Goal: Task Accomplishment & Management: Manage account settings

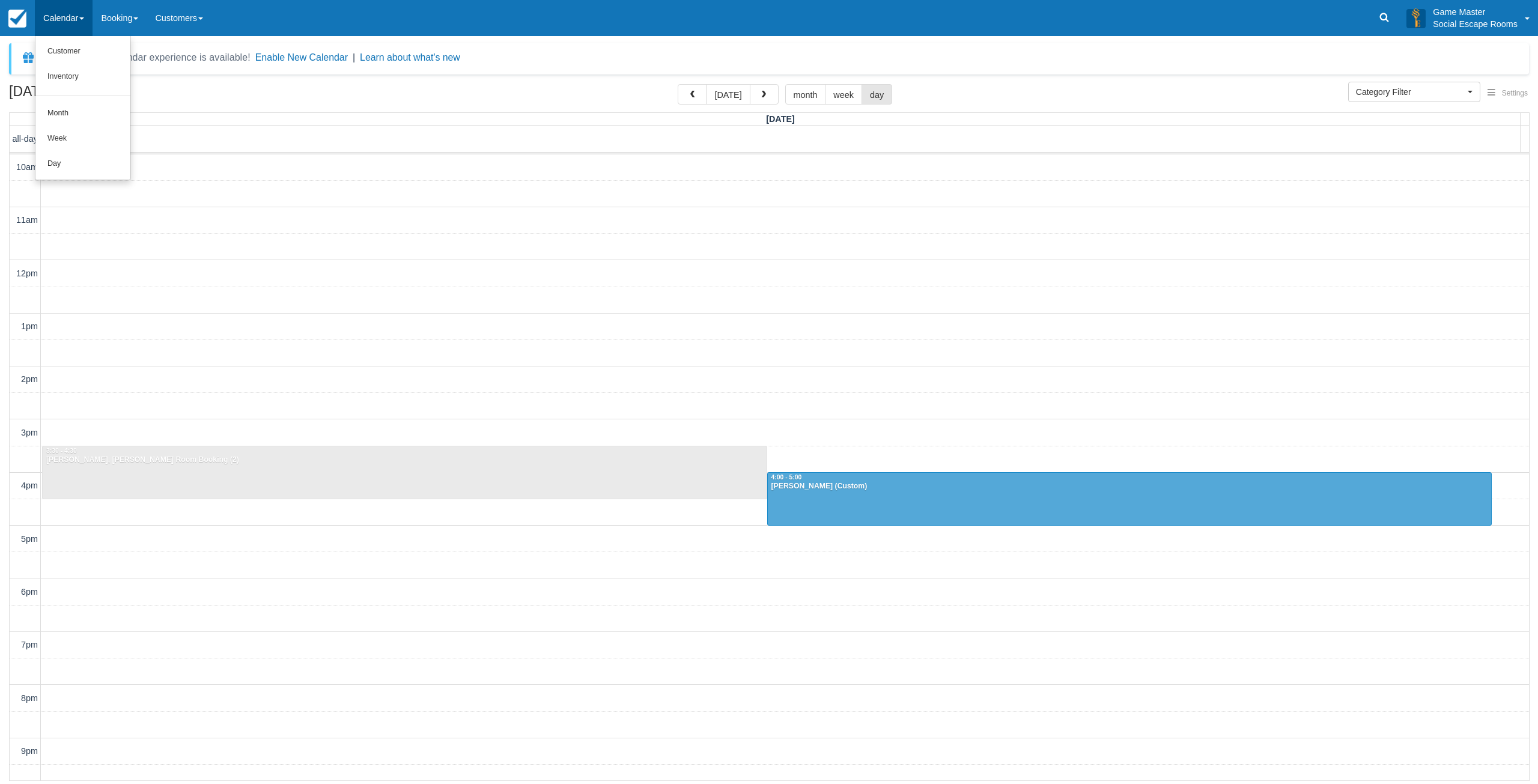
select select
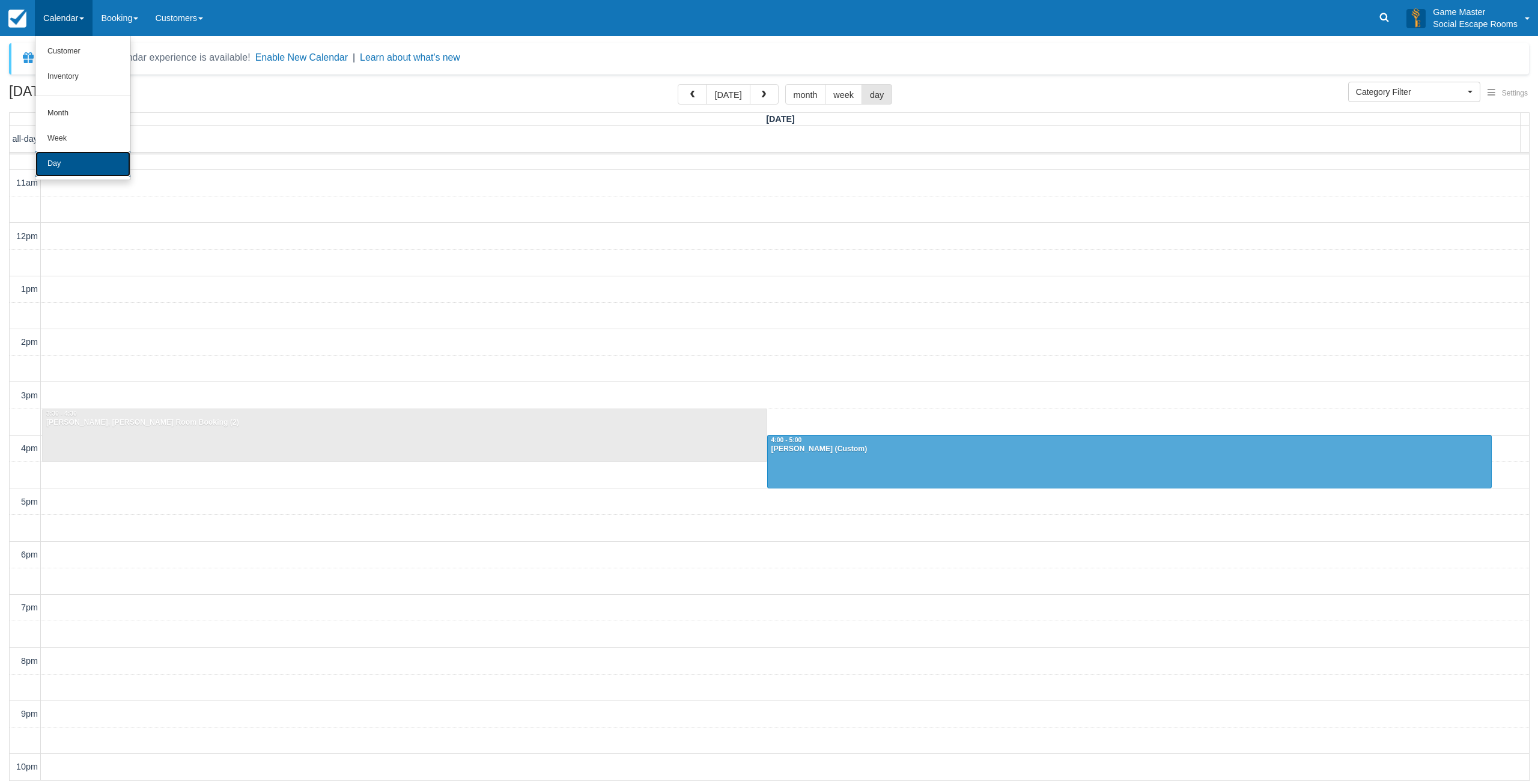
click at [66, 165] on link "Day" at bounding box center [82, 164] width 95 height 26
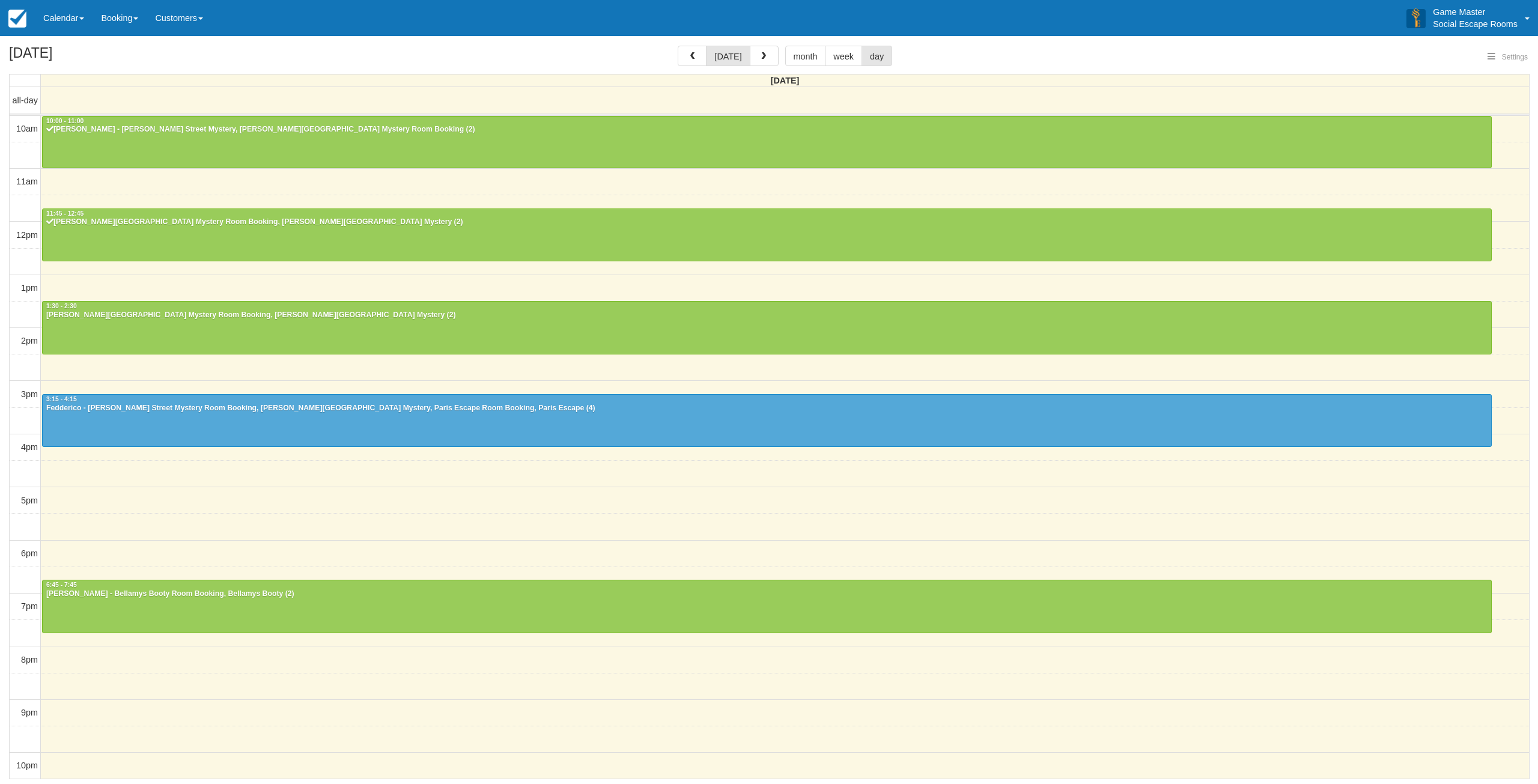
select select
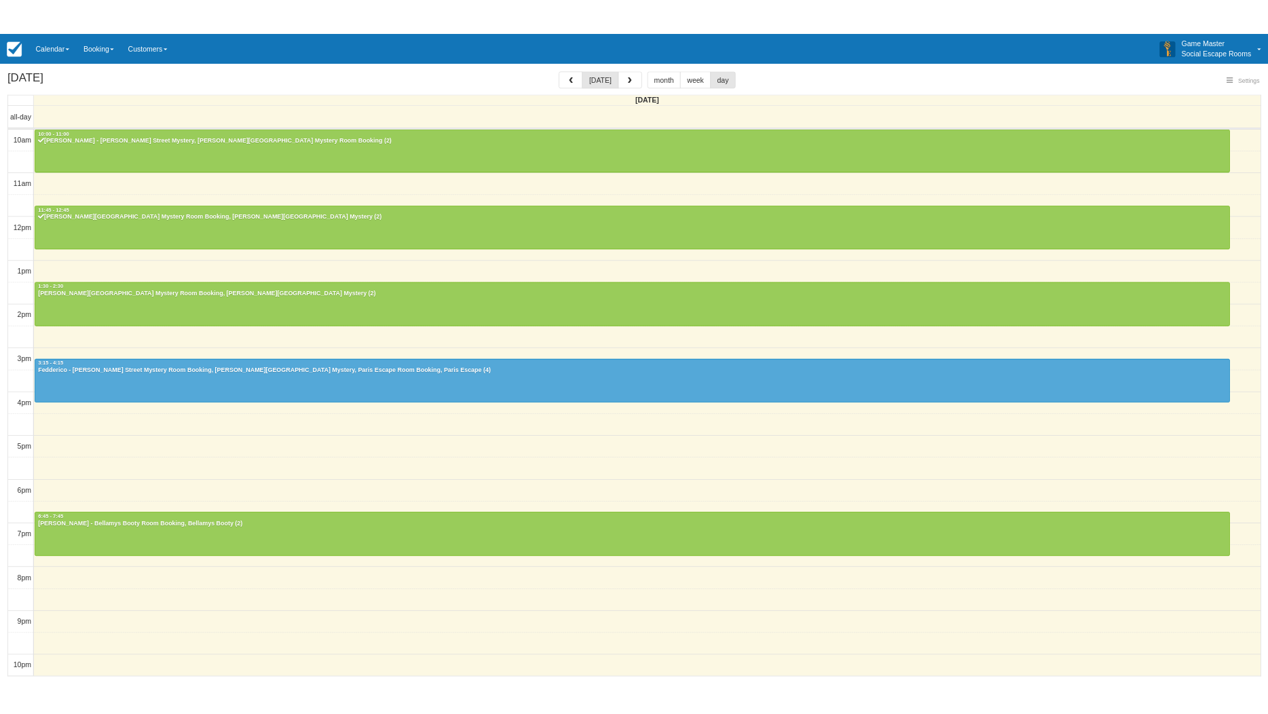
scroll to position [3, 0]
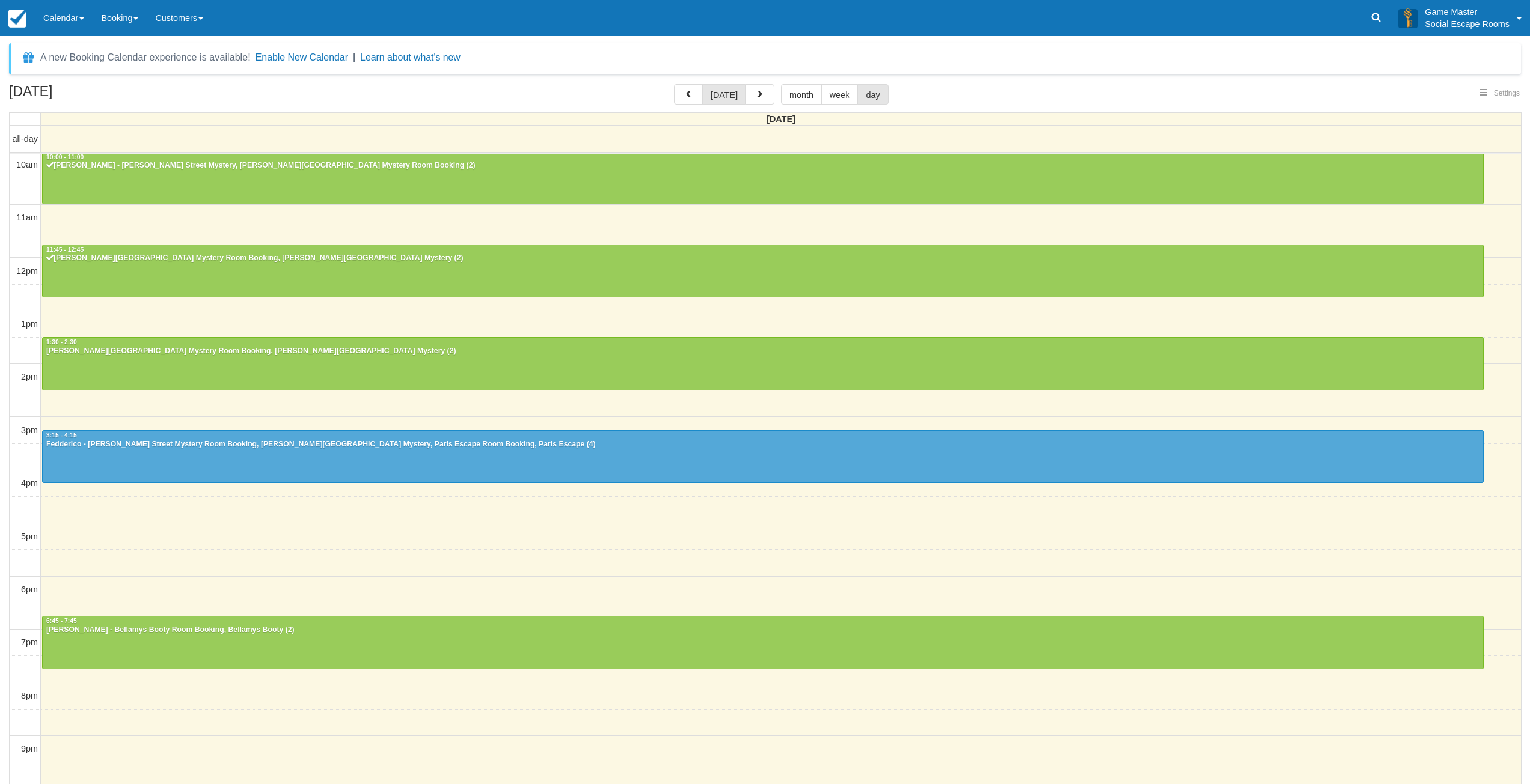
select select
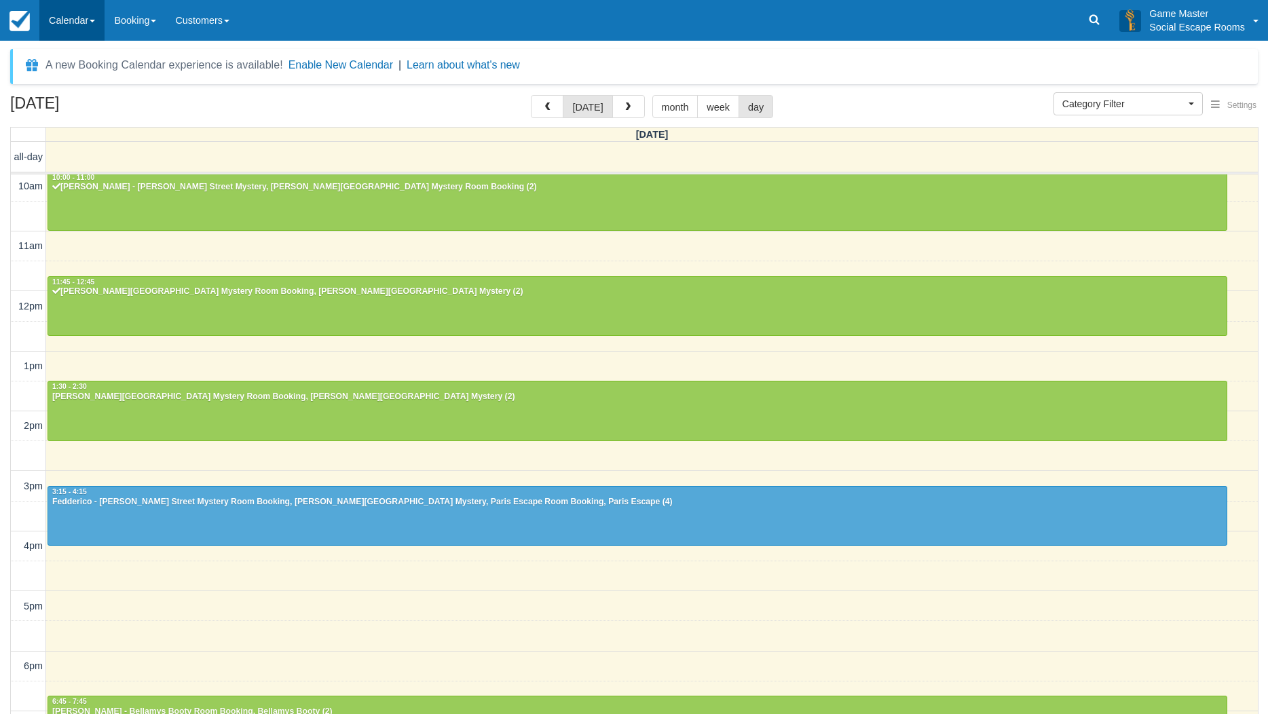
click at [88, 29] on link "Calendar" at bounding box center [71, 20] width 65 height 41
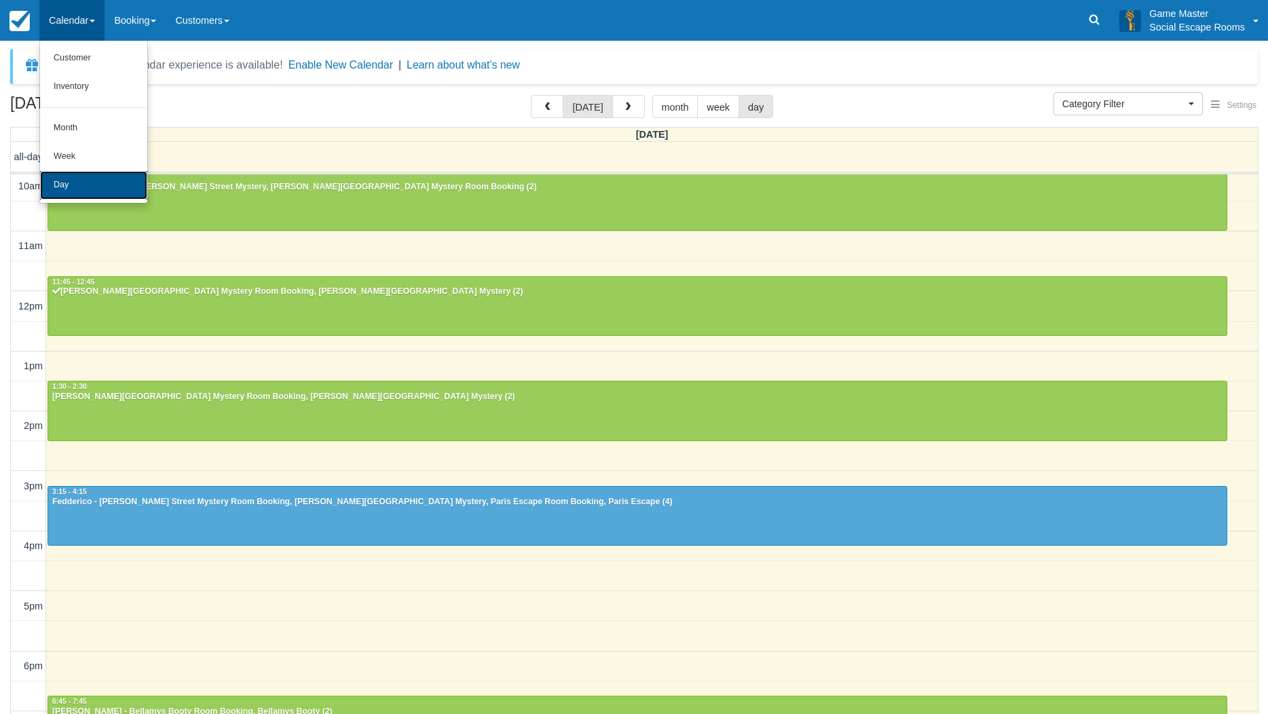
click at [62, 185] on link "Day" at bounding box center [93, 185] width 107 height 29
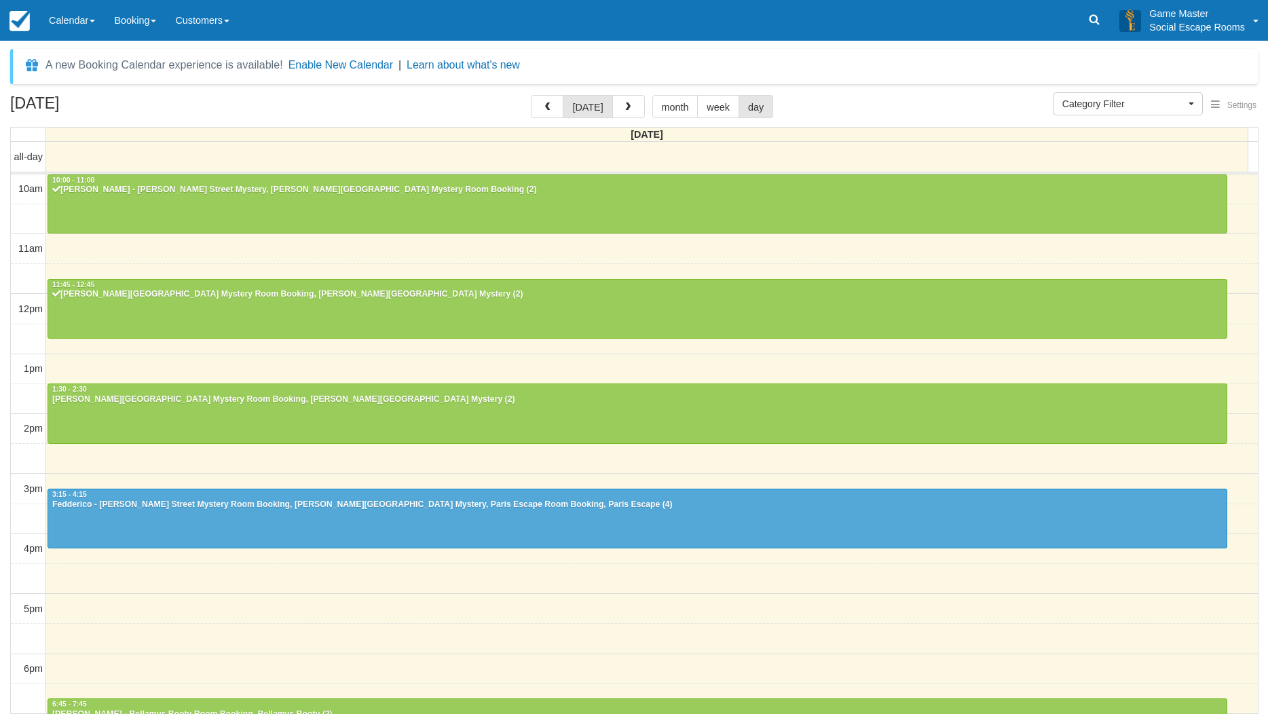
select select
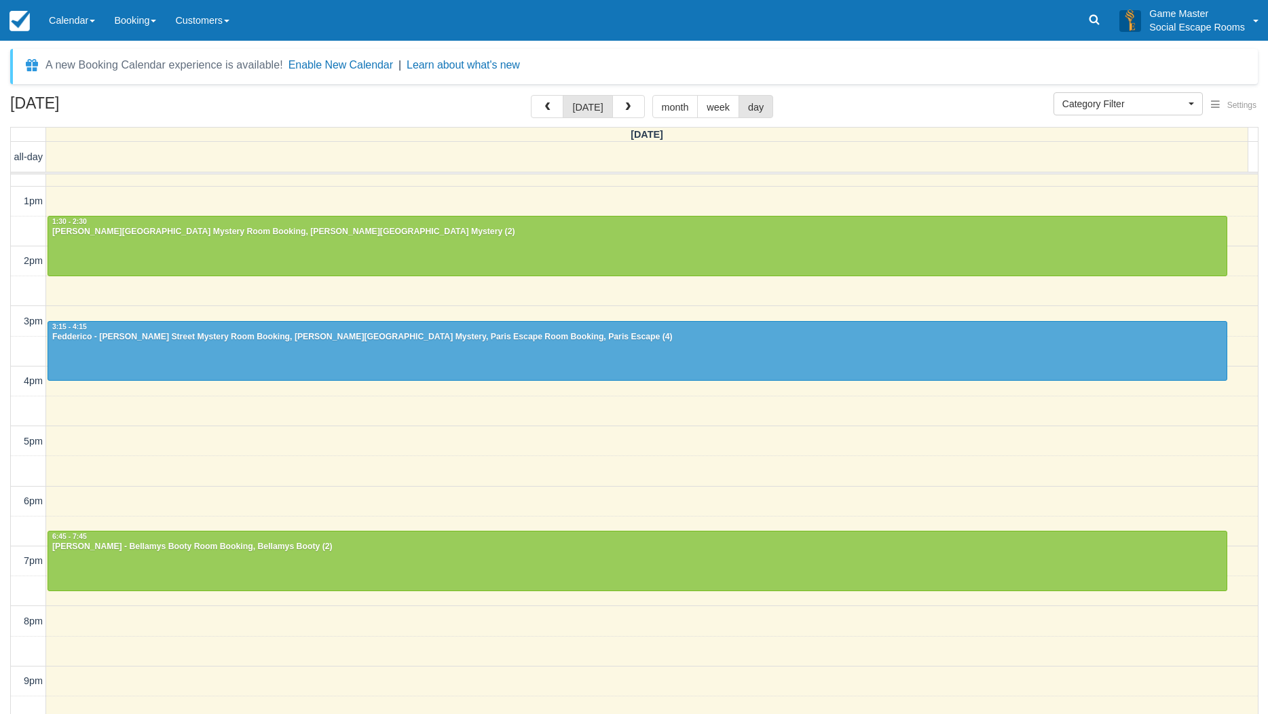
scroll to position [170, 0]
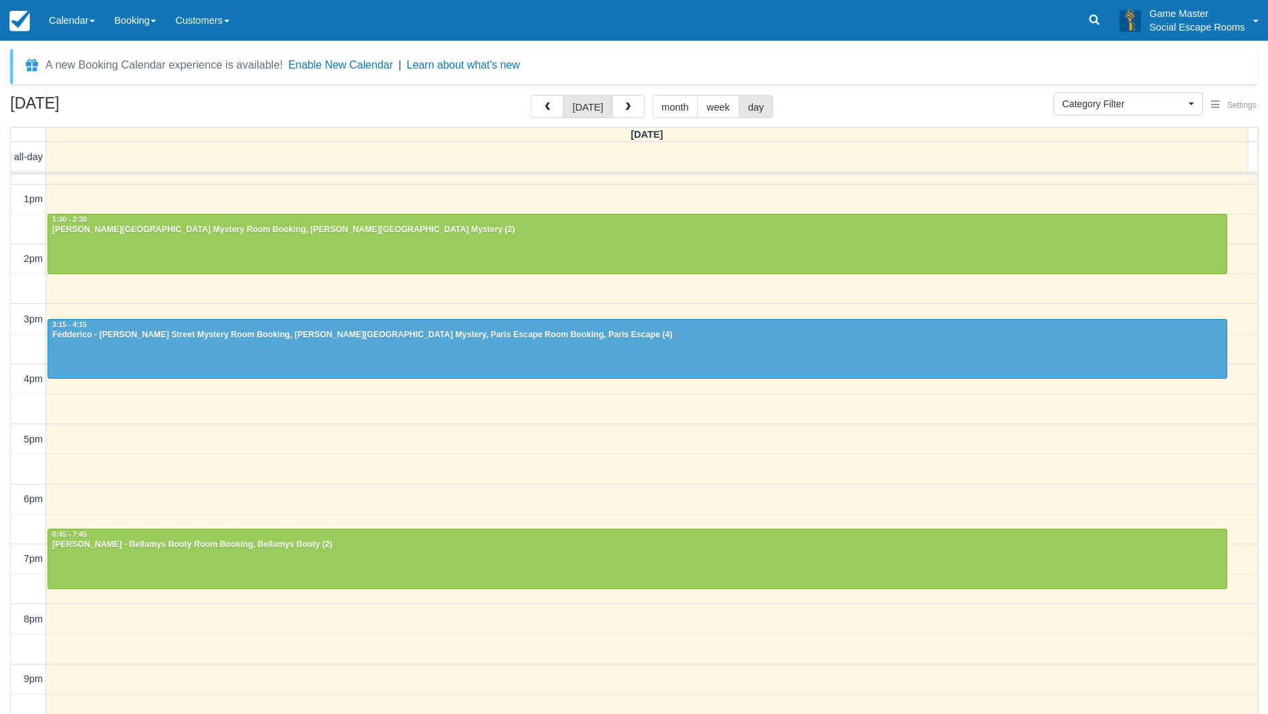
click at [83, 58] on div "A new Booking Calendar experience is available!" at bounding box center [164, 65] width 238 height 16
click at [78, 35] on link "Calendar" at bounding box center [71, 20] width 65 height 41
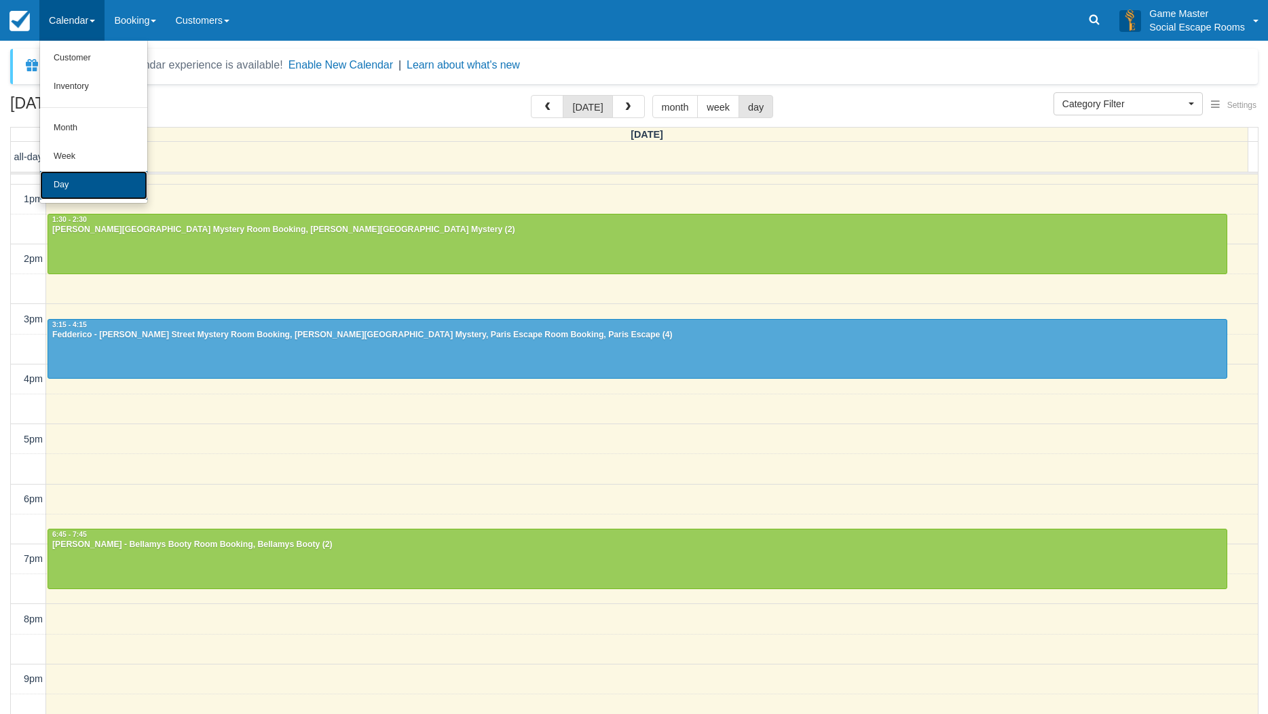
click at [66, 177] on link "Day" at bounding box center [93, 185] width 107 height 29
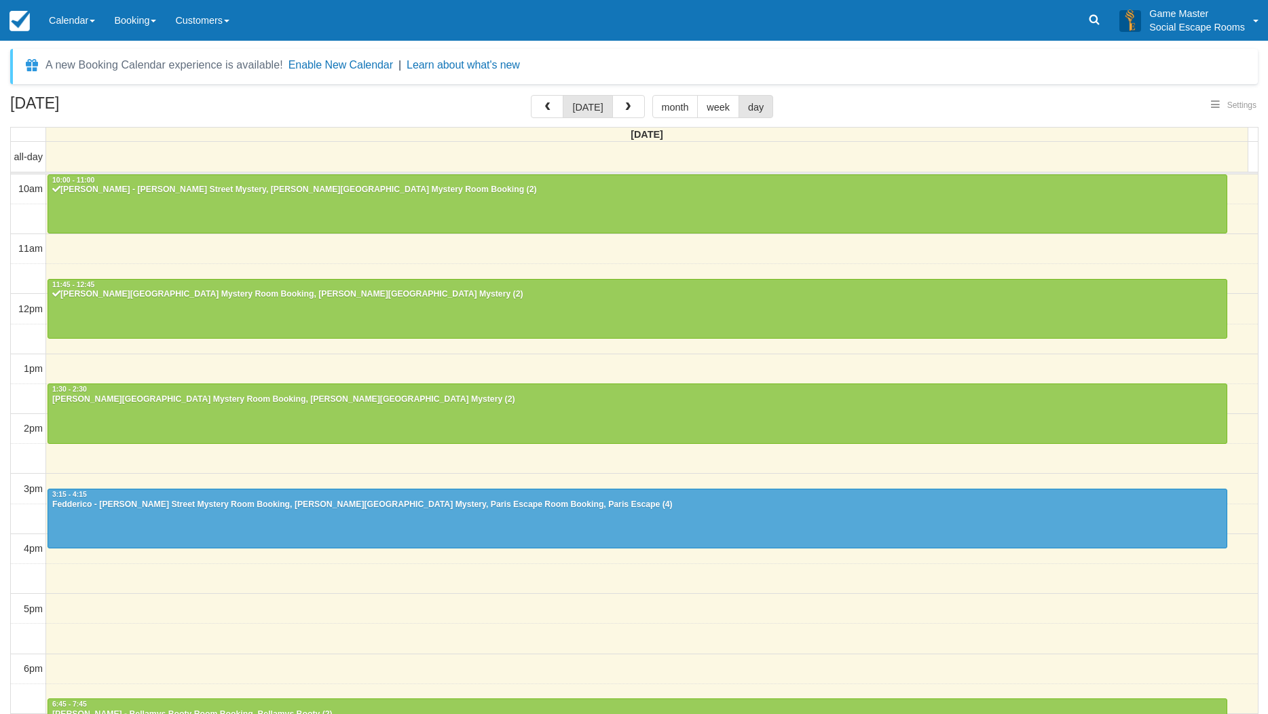
select select
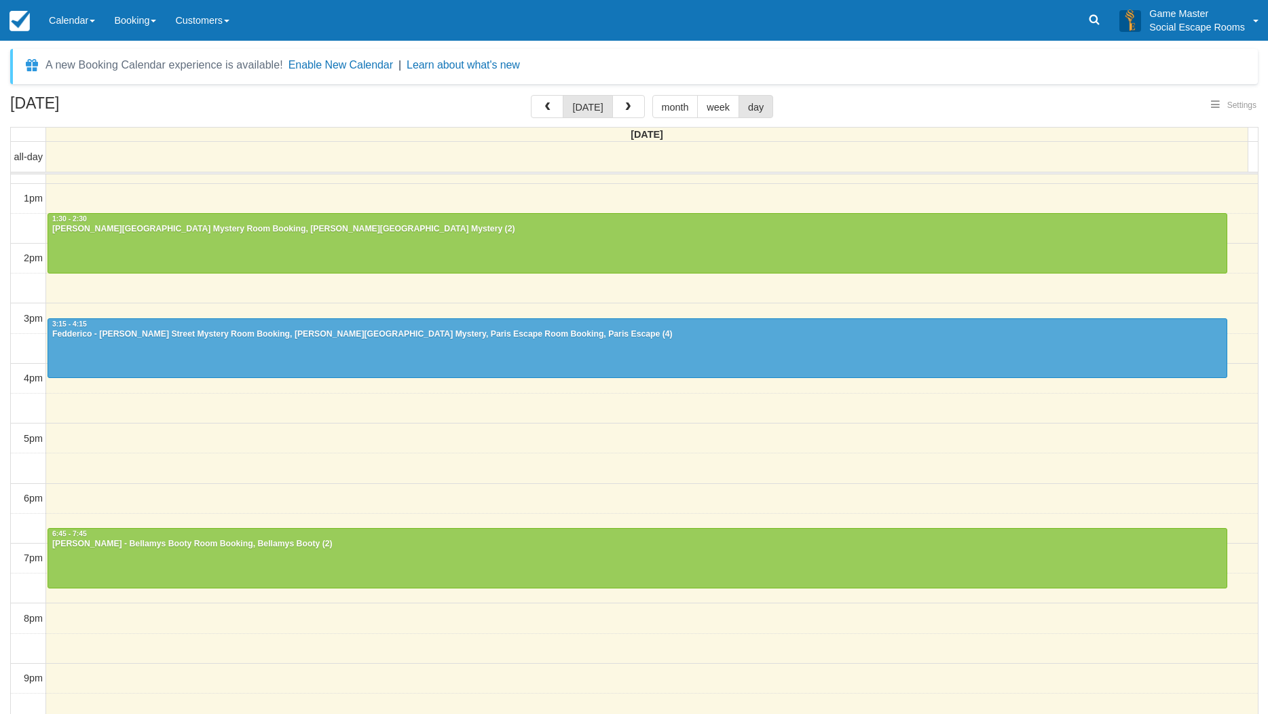
select select
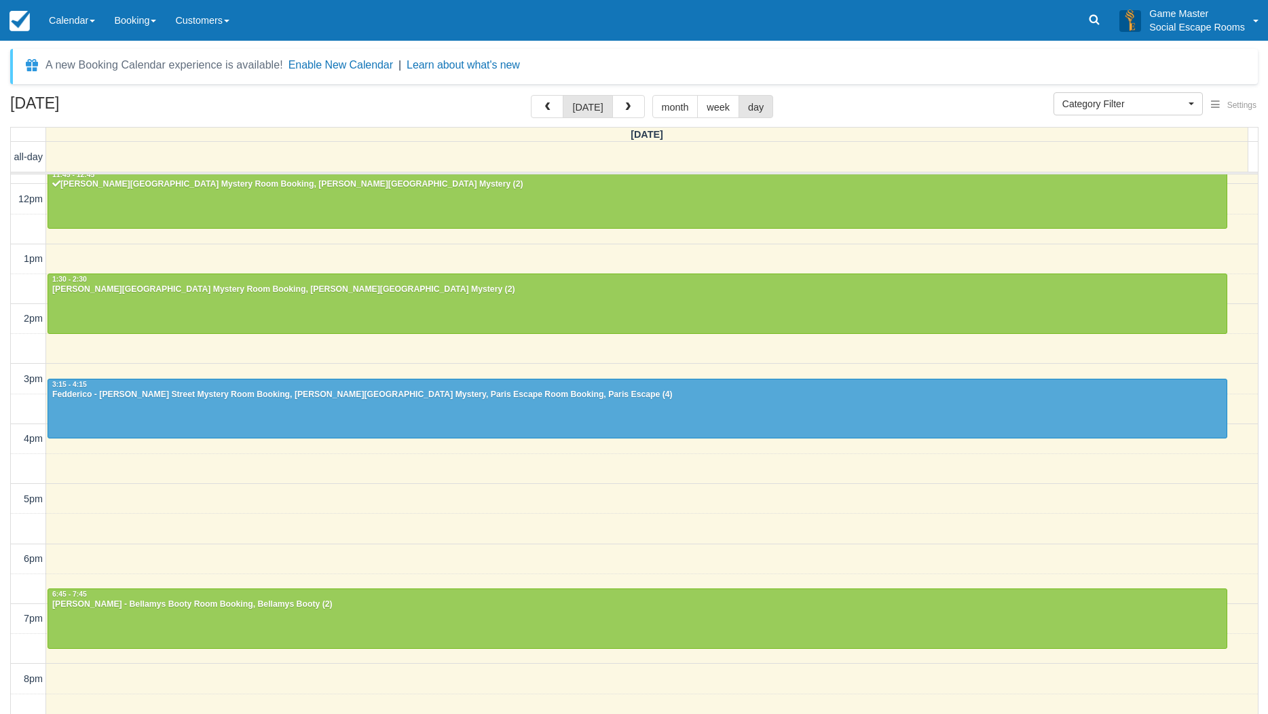
scroll to position [103, 0]
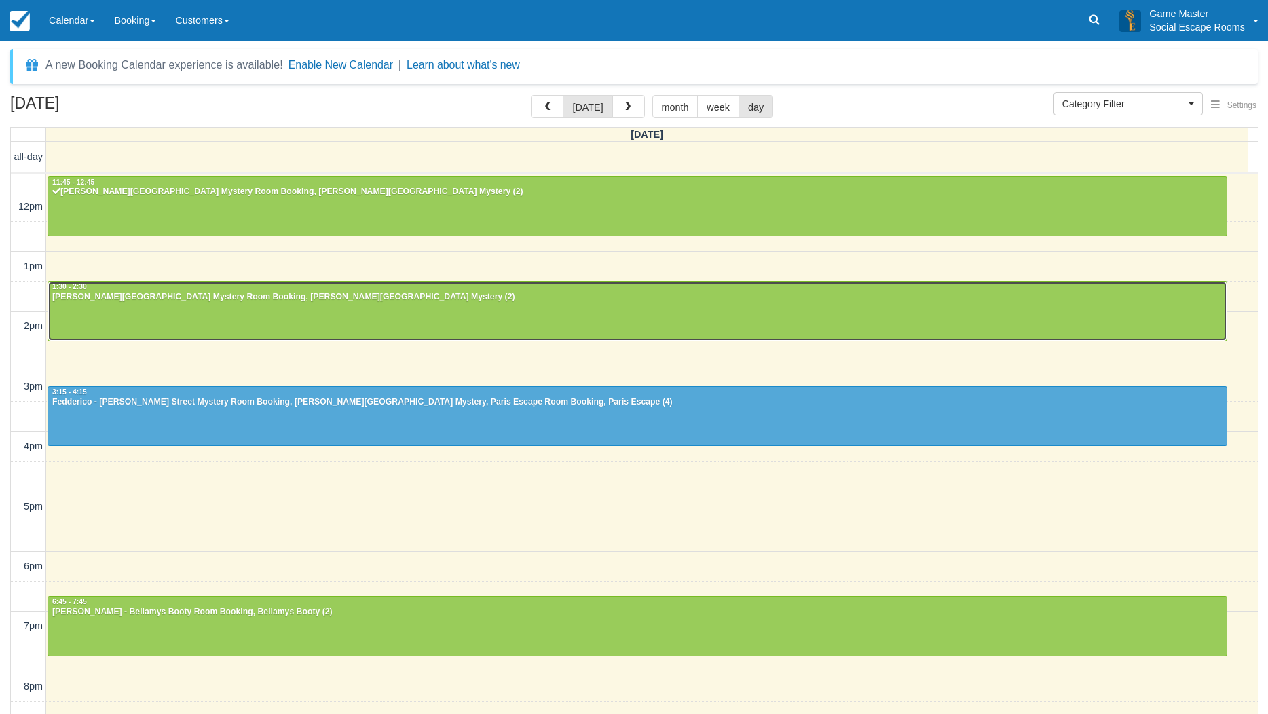
click at [262, 308] on div at bounding box center [637, 311] width 1178 height 58
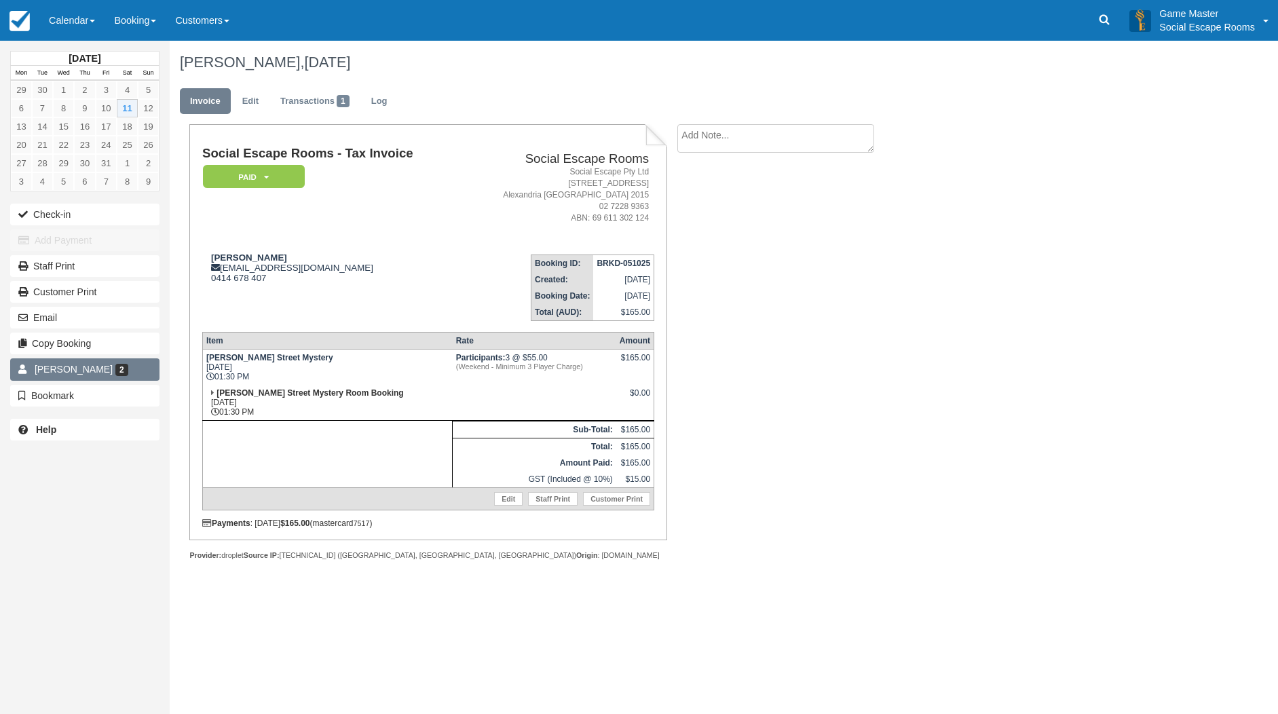
click at [76, 369] on span "Gareth K Pearce" at bounding box center [74, 369] width 78 height 11
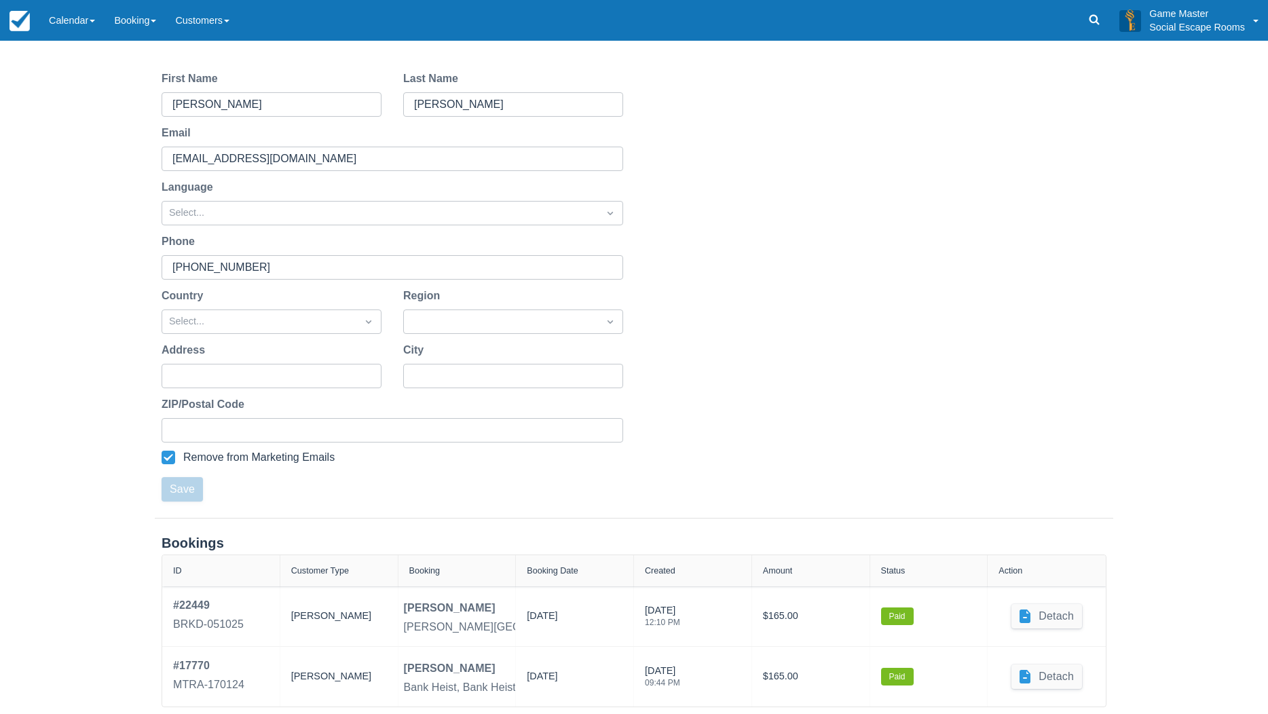
scroll to position [154, 0]
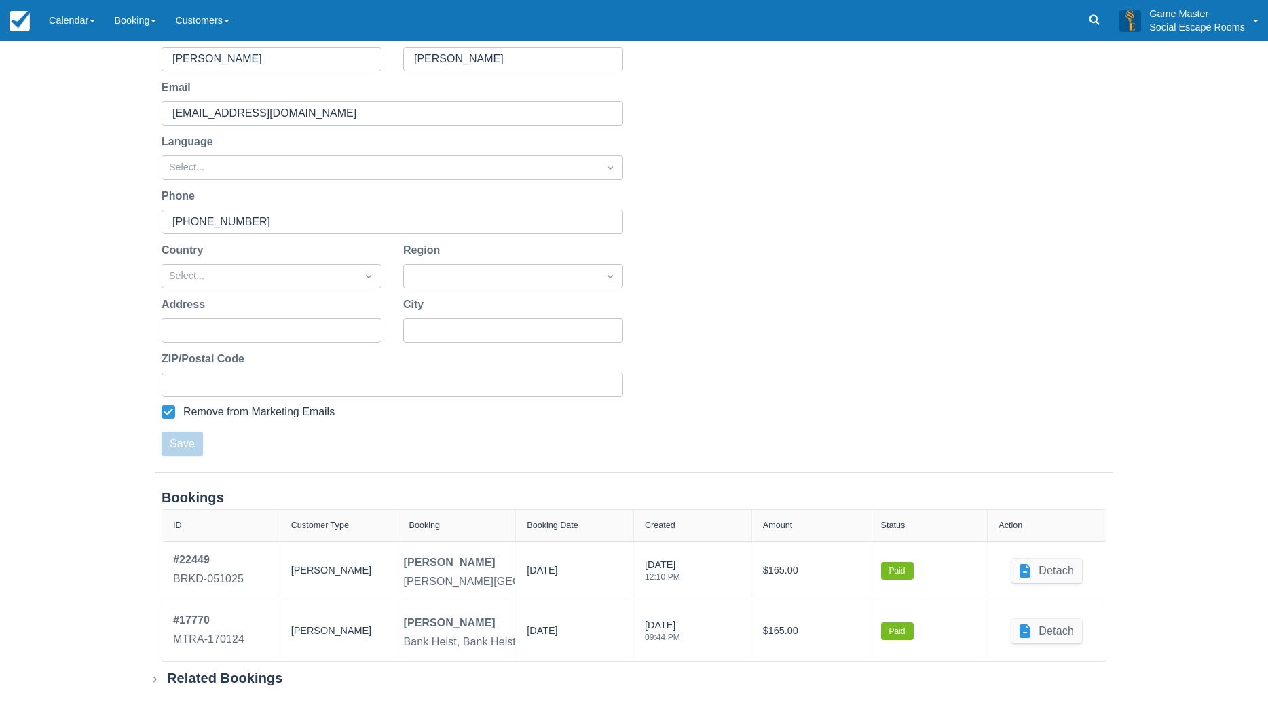
click at [217, 680] on div "Related Bookings" at bounding box center [225, 678] width 116 height 17
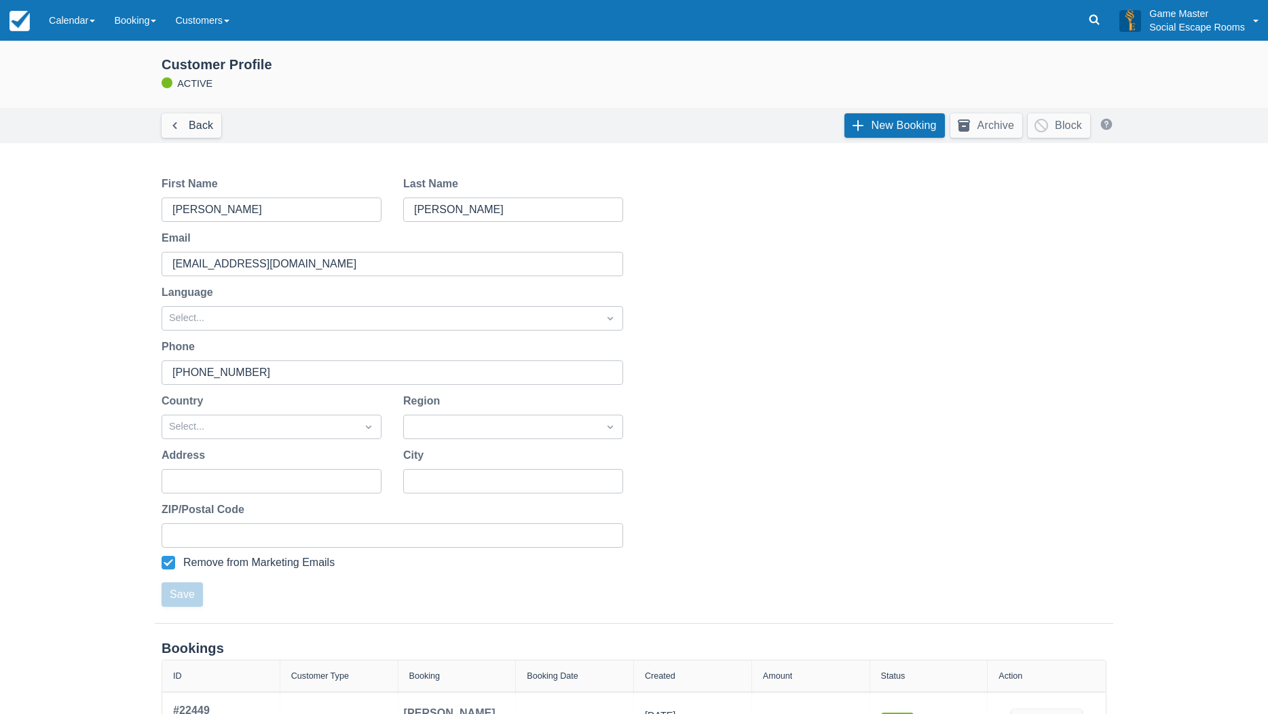
scroll to position [0, 0]
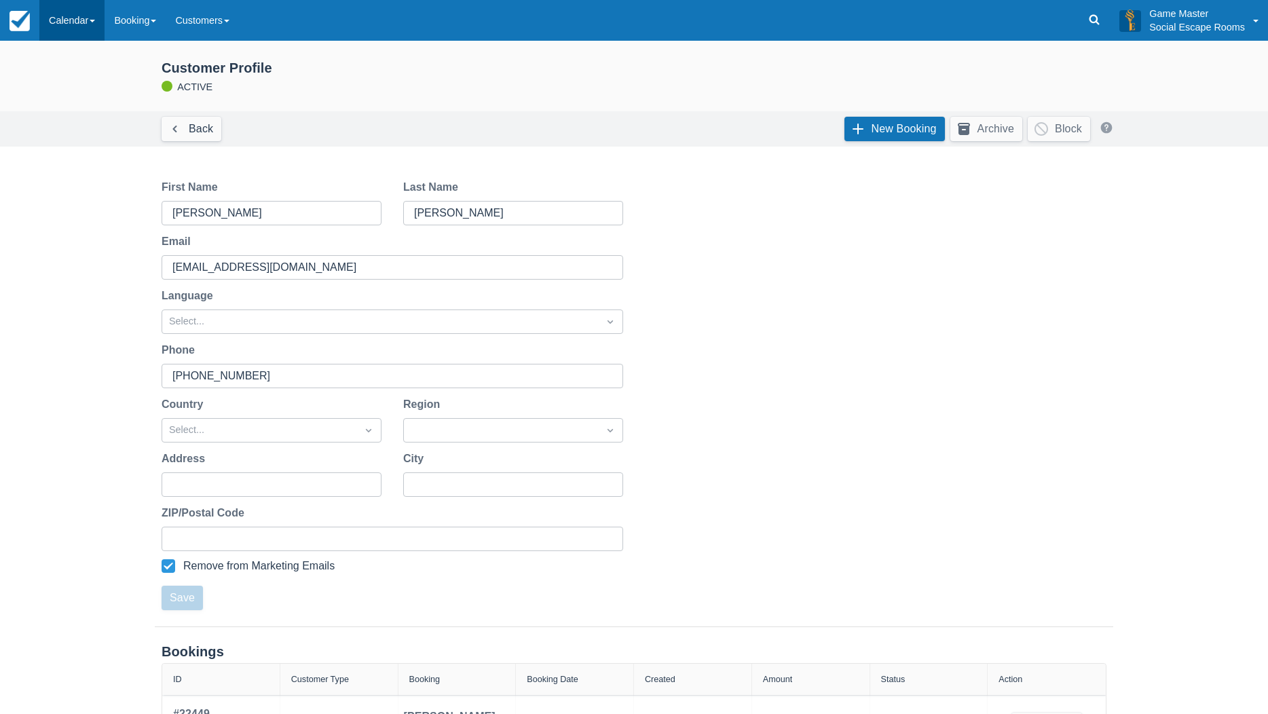
click at [78, 9] on link "Calendar" at bounding box center [71, 20] width 65 height 41
click at [63, 189] on link "Day" at bounding box center [93, 185] width 107 height 29
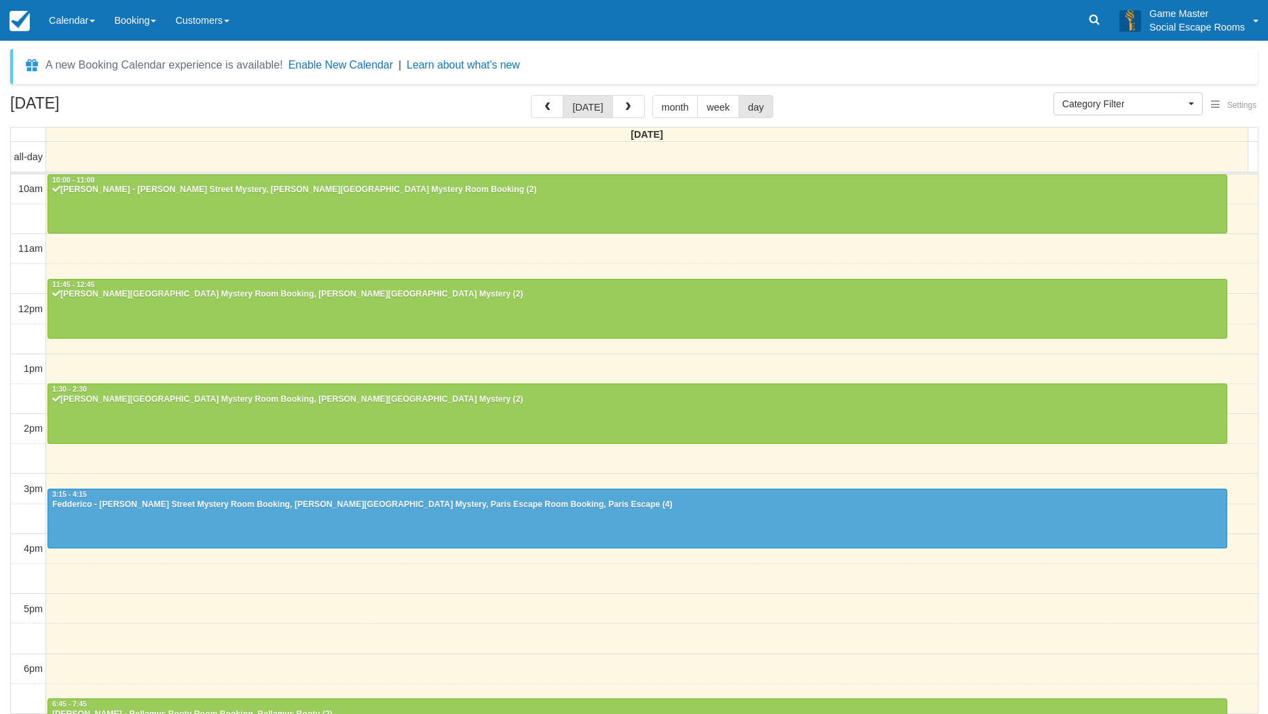
select select
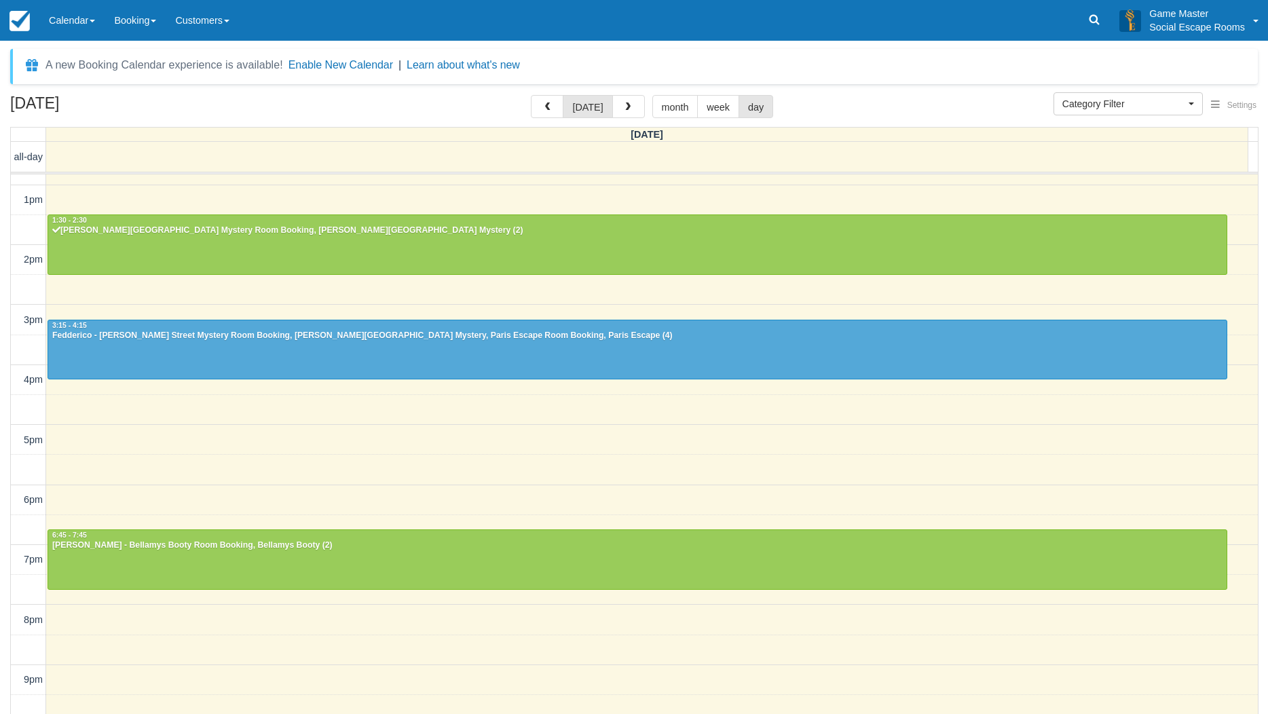
scroll to position [170, 0]
click at [73, 35] on link "Calendar" at bounding box center [71, 20] width 65 height 41
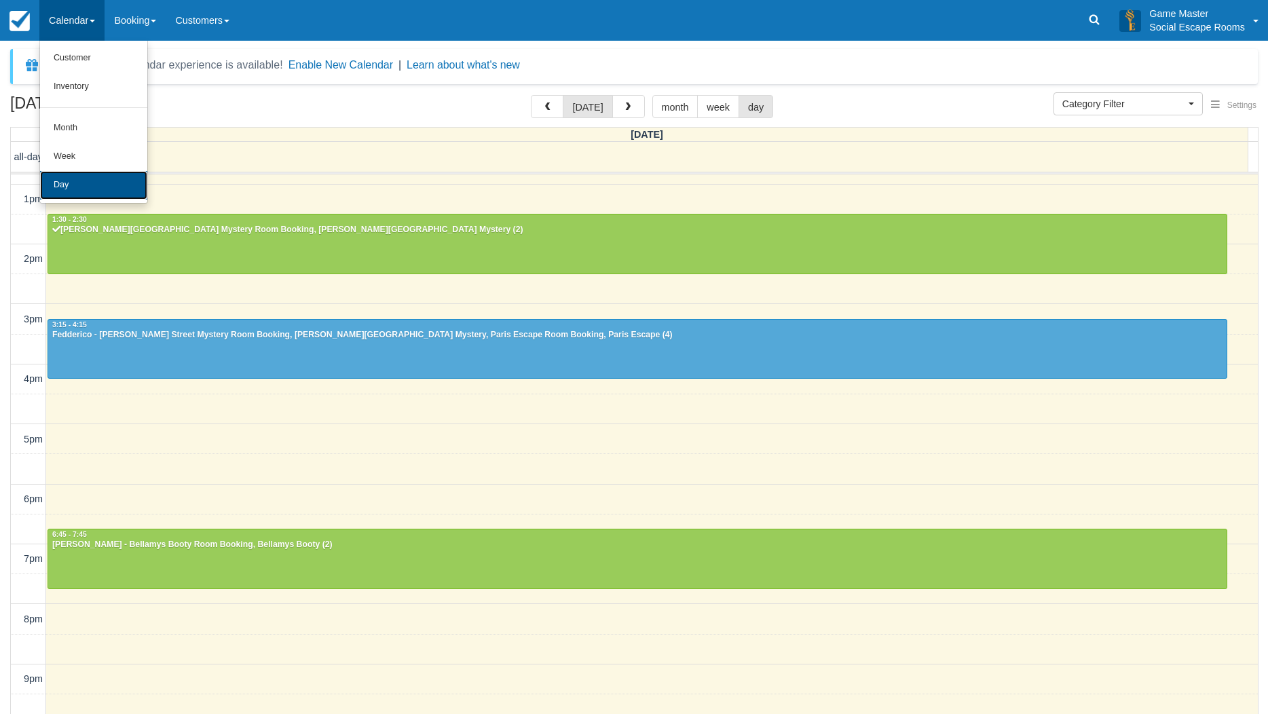
click at [75, 182] on link "Day" at bounding box center [93, 185] width 107 height 29
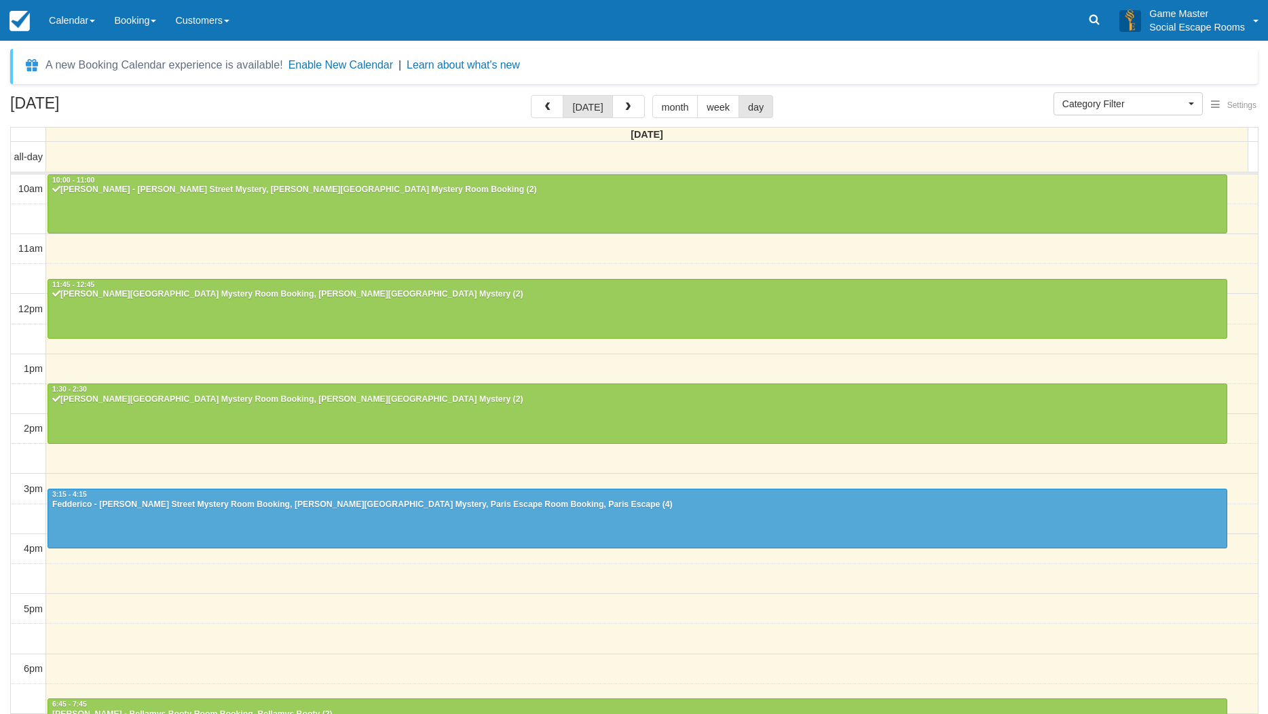
select select
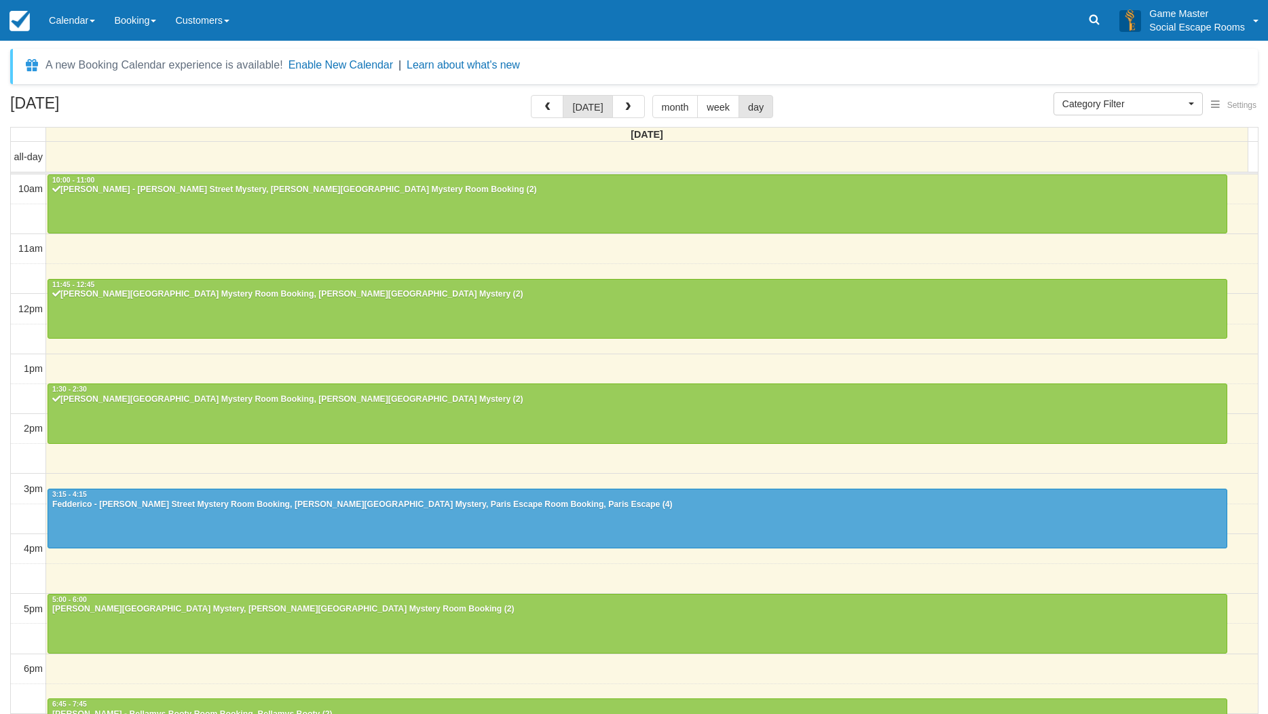
select select
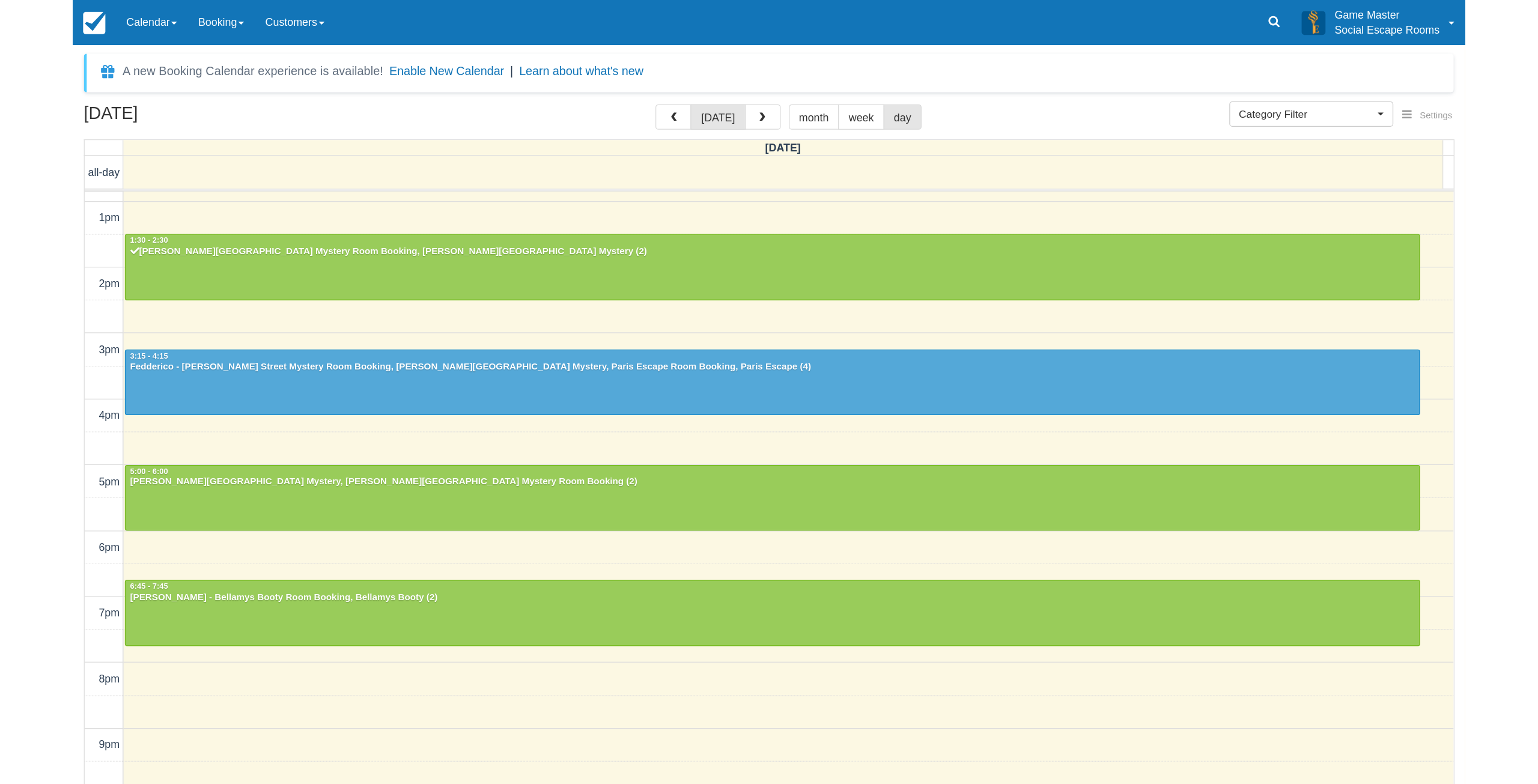
scroll to position [150, 0]
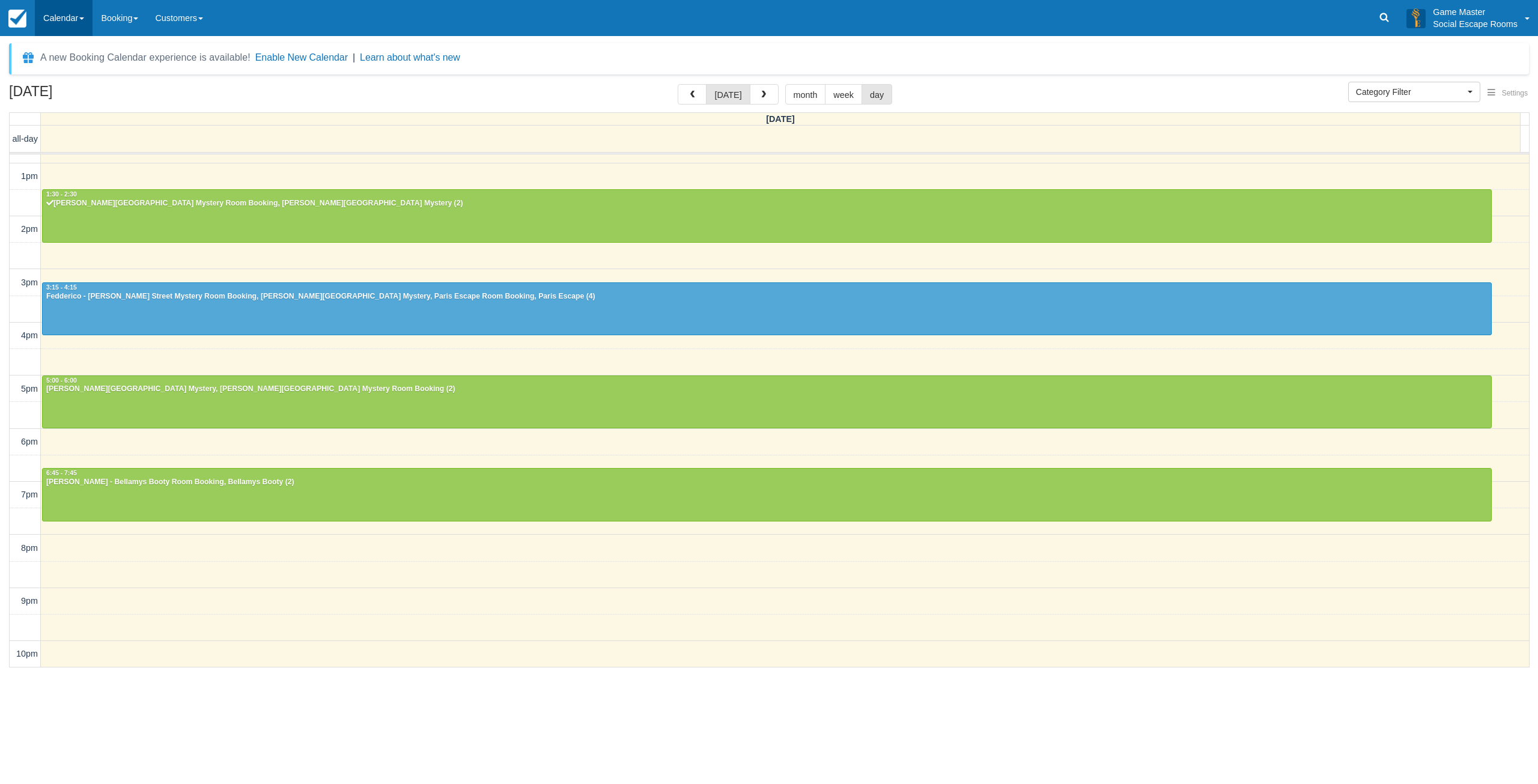
click at [81, 18] on span at bounding box center [81, 19] width 4 height 3
click at [72, 160] on link "Day" at bounding box center [82, 164] width 95 height 26
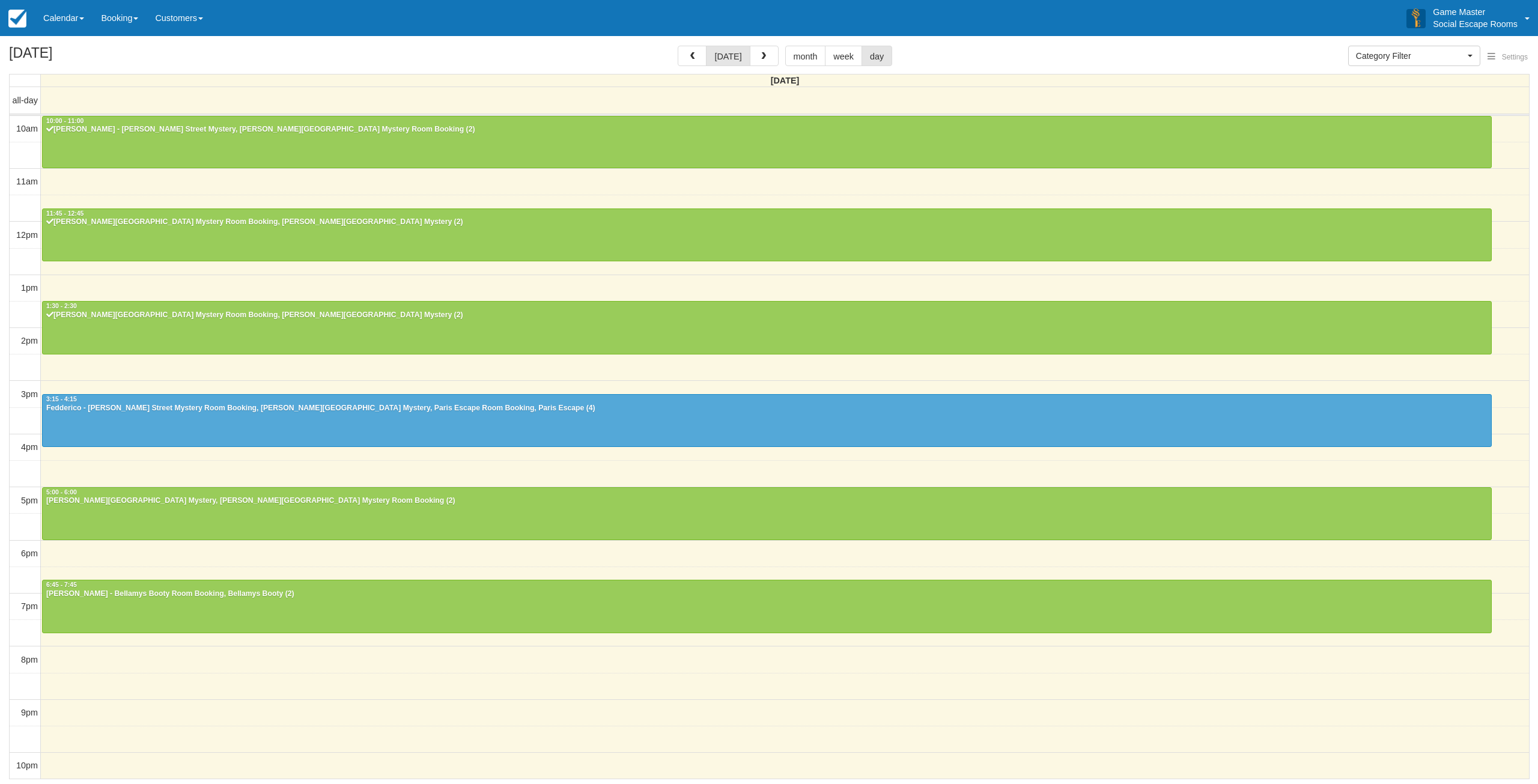
select select
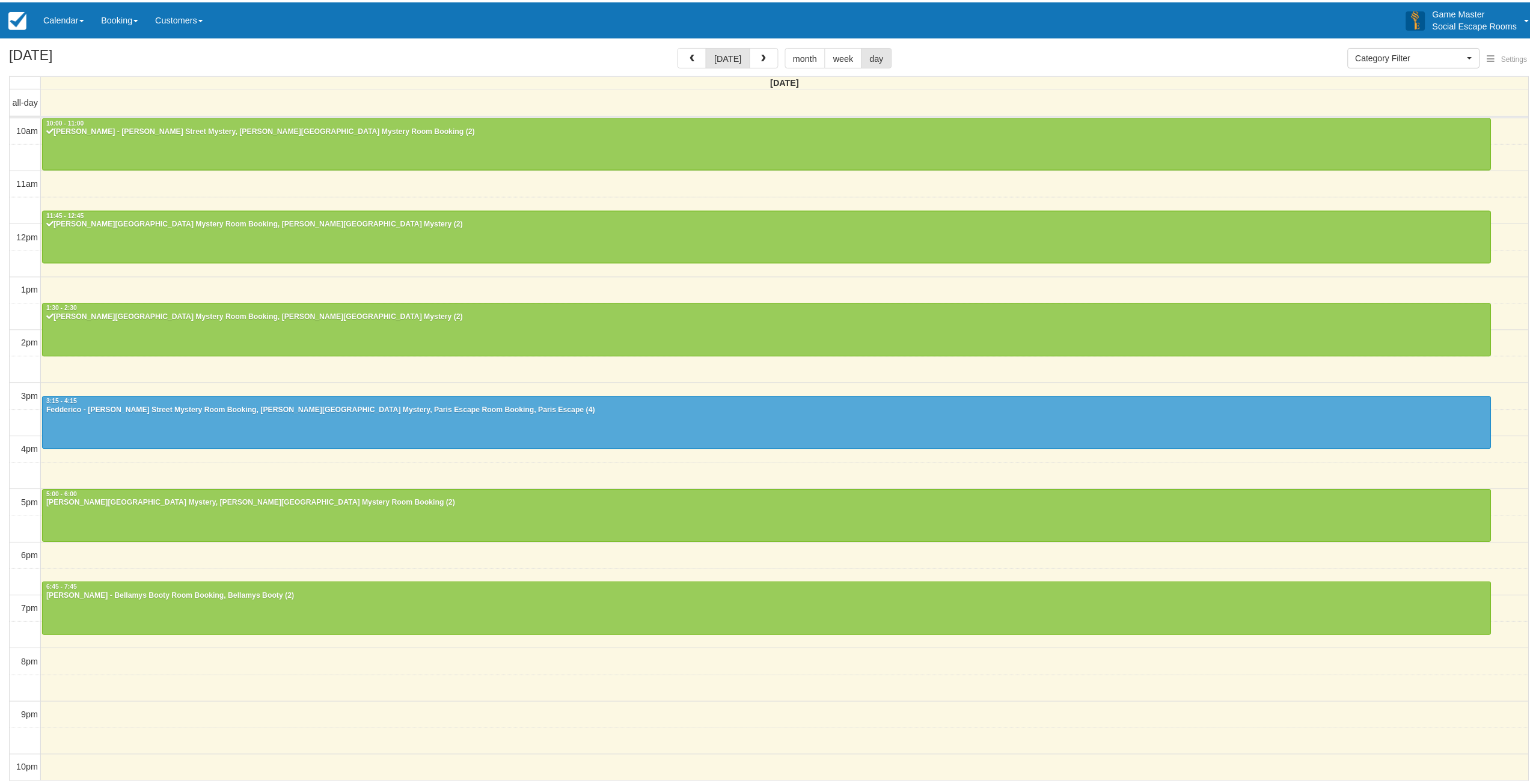
scroll to position [3, 0]
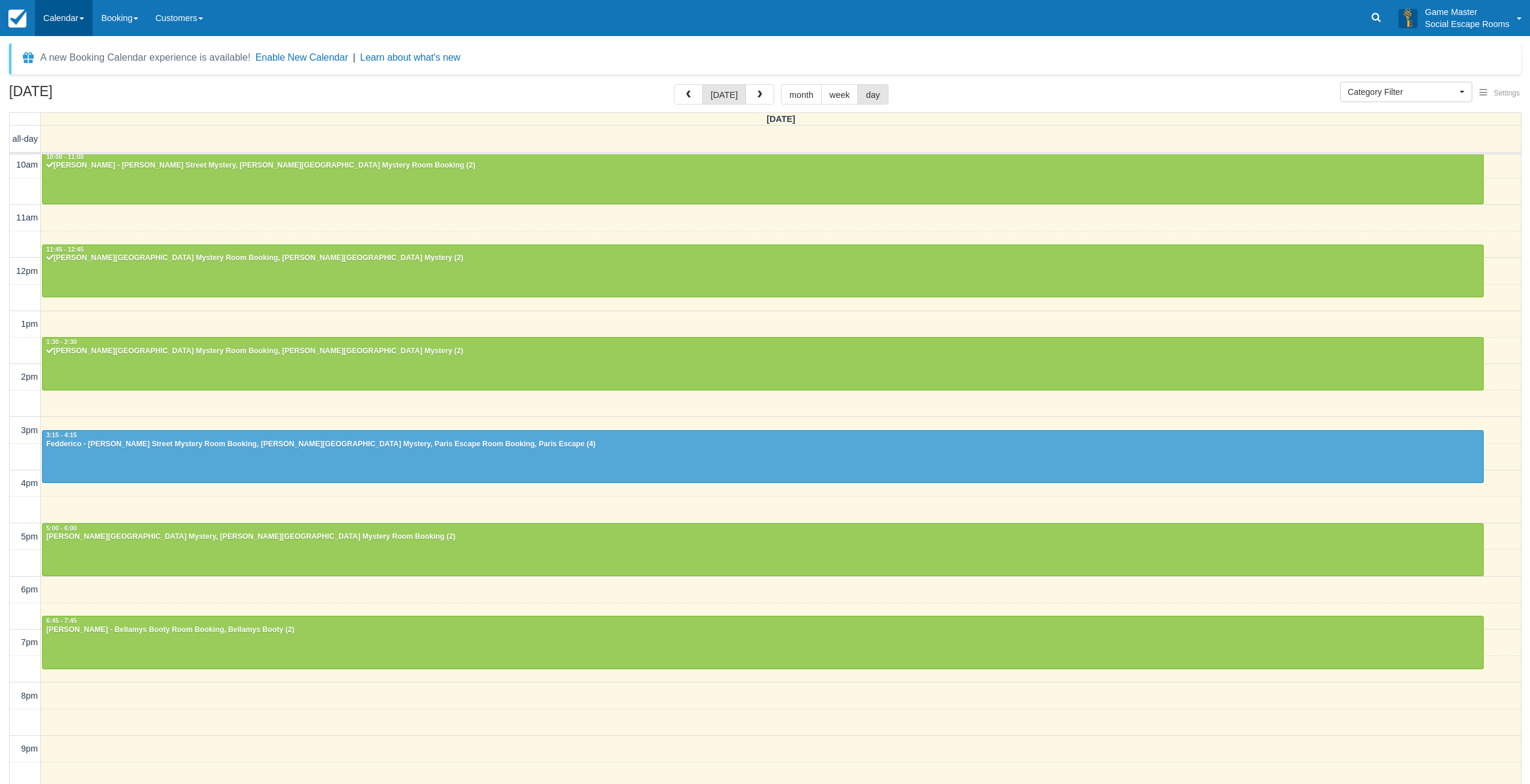
drag, startPoint x: 77, startPoint y: 13, endPoint x: 90, endPoint y: 33, distance: 23.9
click at [78, 13] on link "Calendar" at bounding box center [63, 18] width 58 height 36
click at [80, 167] on link "Day" at bounding box center [82, 164] width 95 height 26
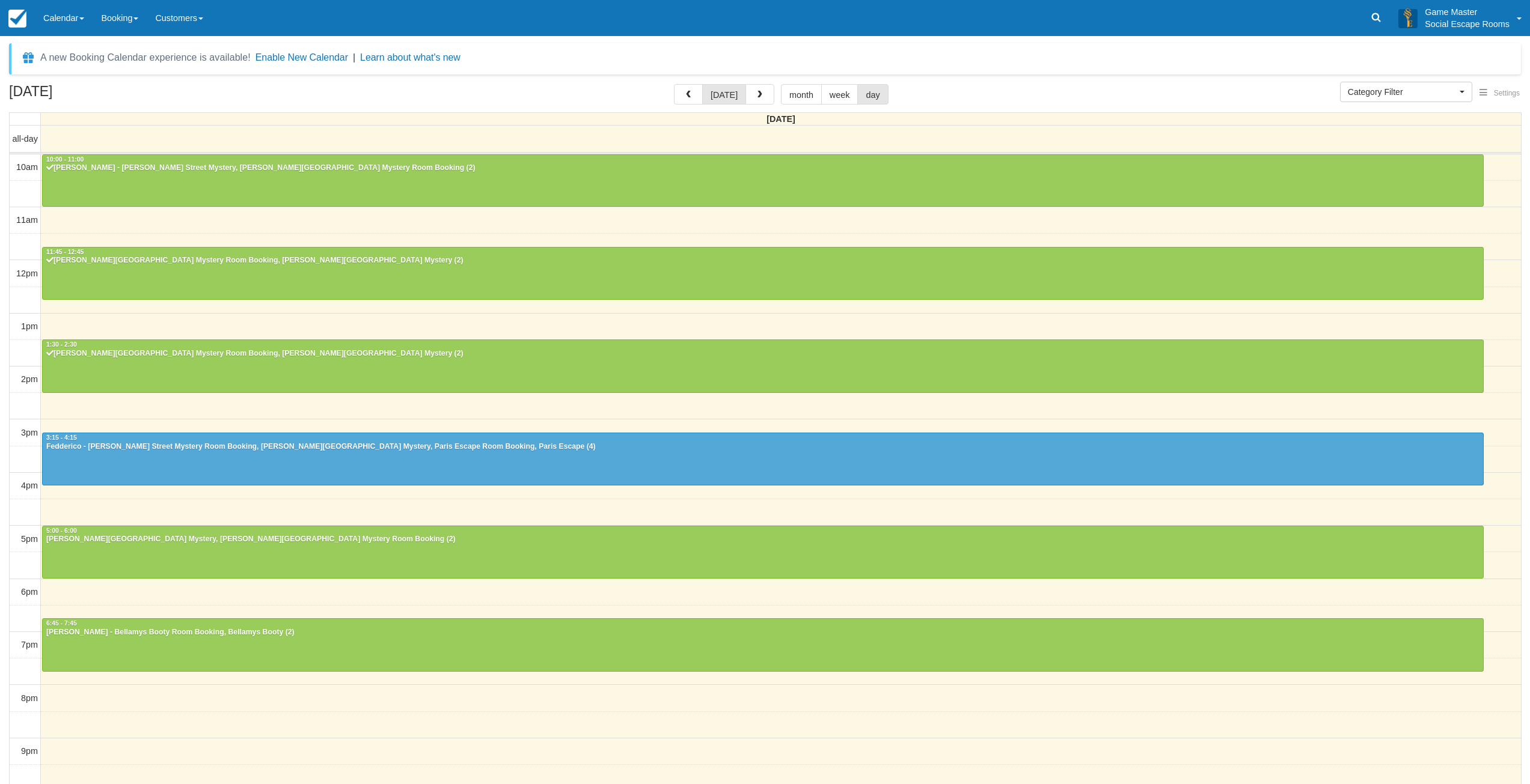
select select
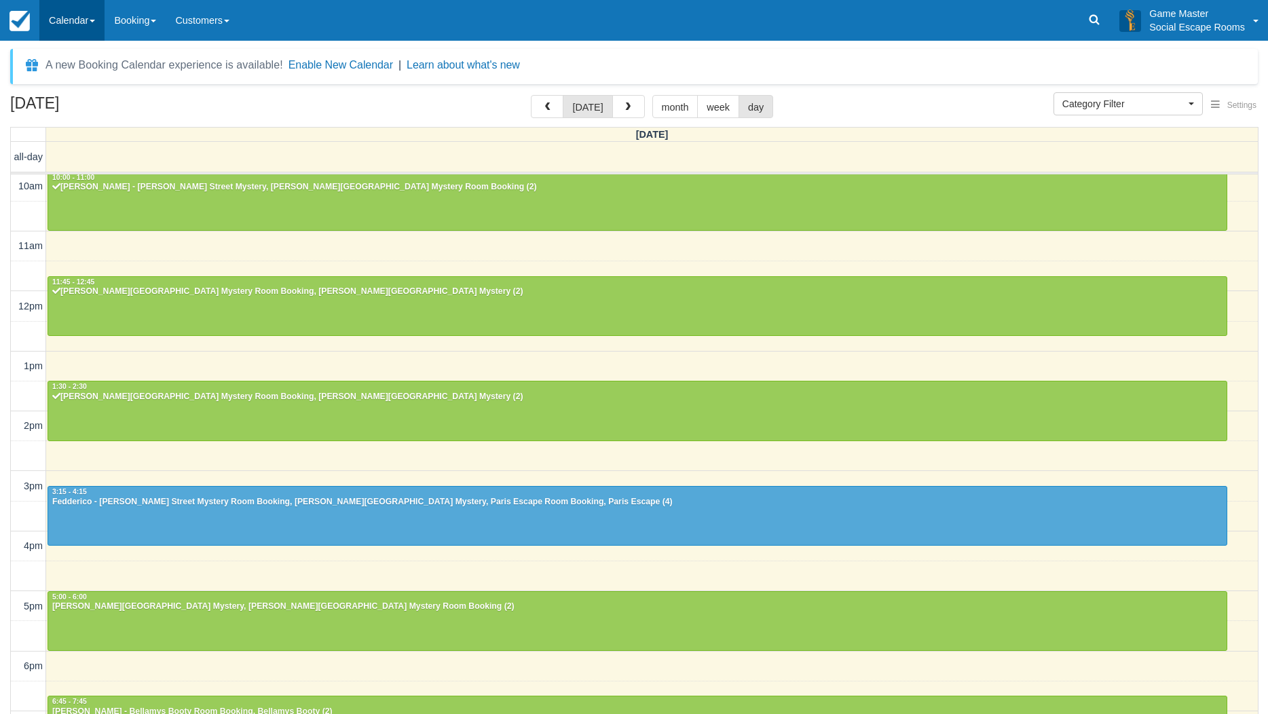
click at [101, 33] on link "Calendar" at bounding box center [71, 20] width 65 height 41
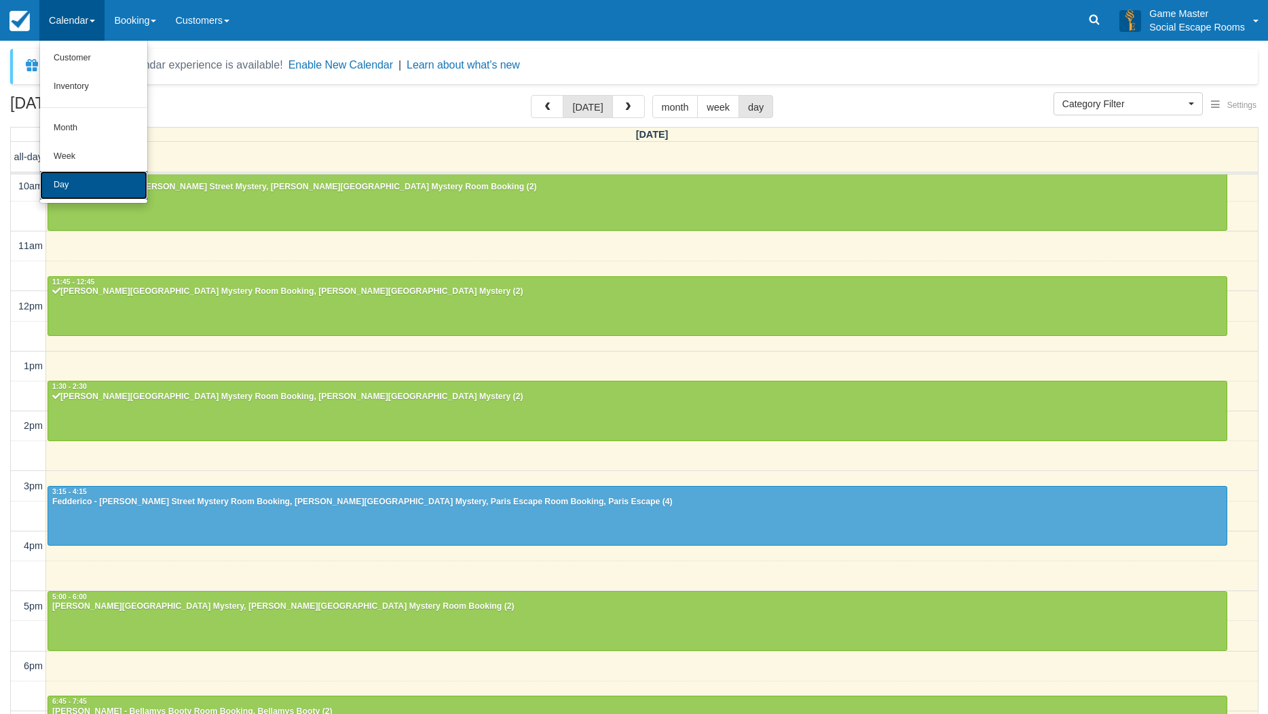
click at [60, 183] on link "Day" at bounding box center [93, 185] width 107 height 29
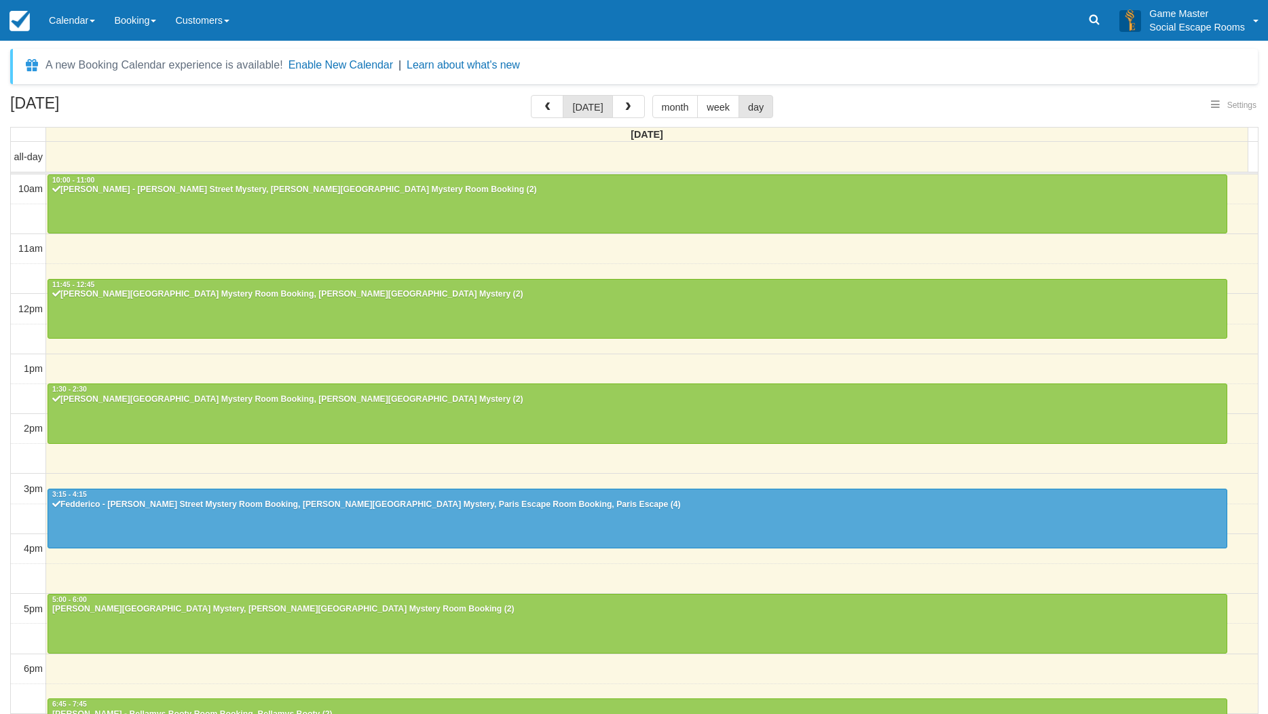
select select
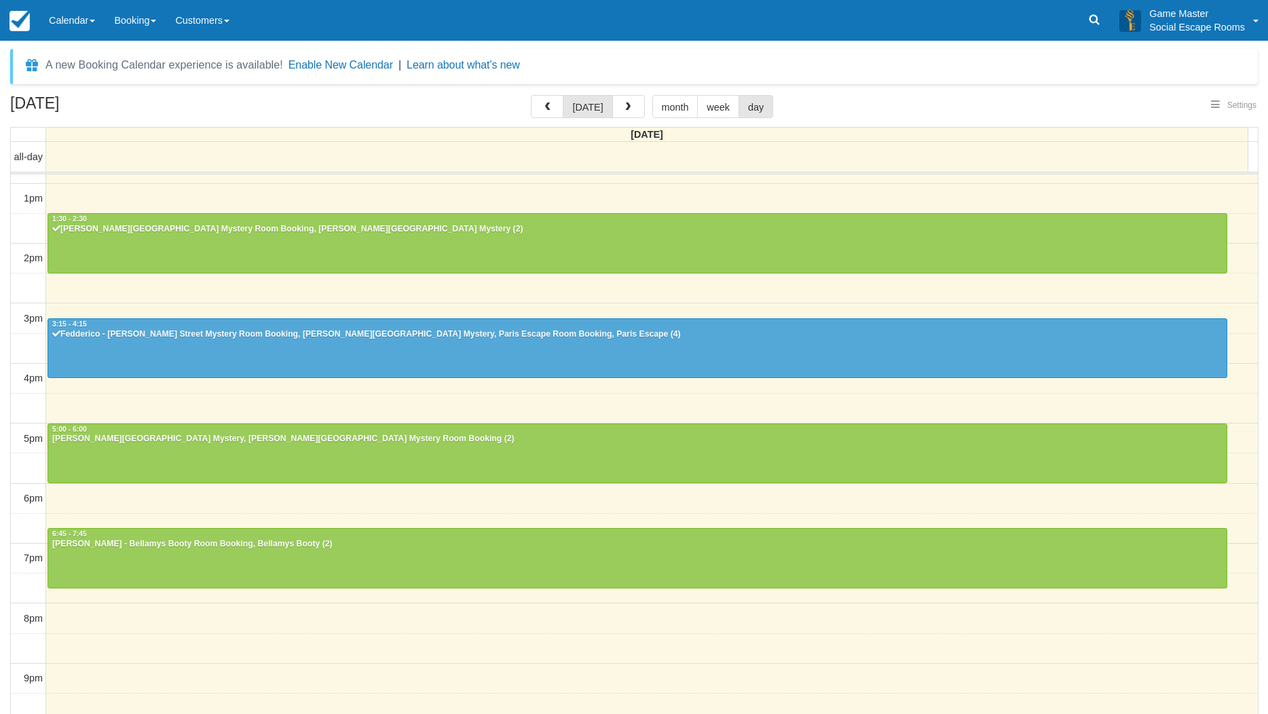
select select
